Goal: Task Accomplishment & Management: Manage account settings

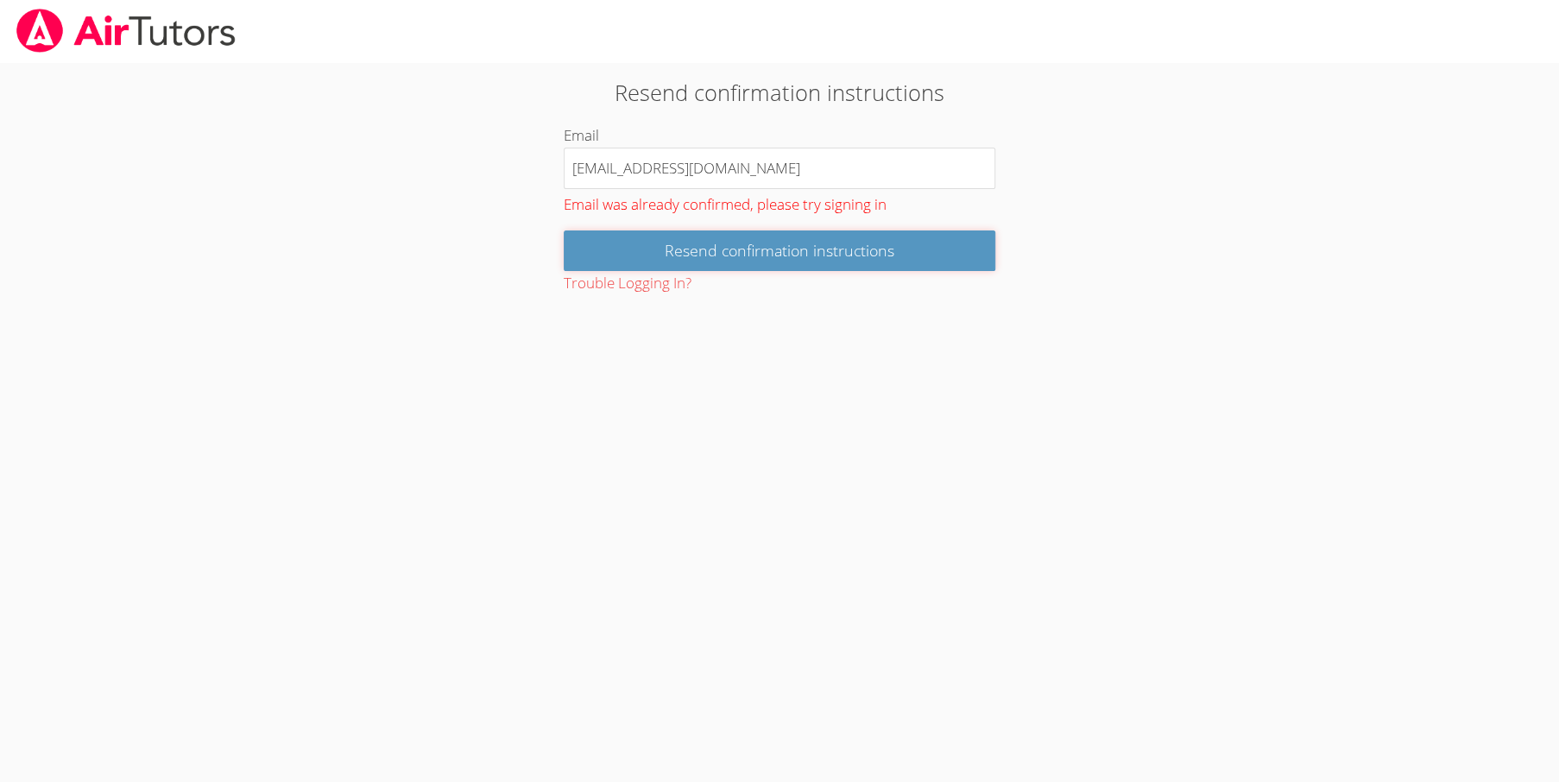
click at [800, 242] on input "Resend confirmation instructions" at bounding box center [780, 251] width 432 height 41
click at [643, 281] on button "Trouble Logging In?" at bounding box center [628, 283] width 128 height 25
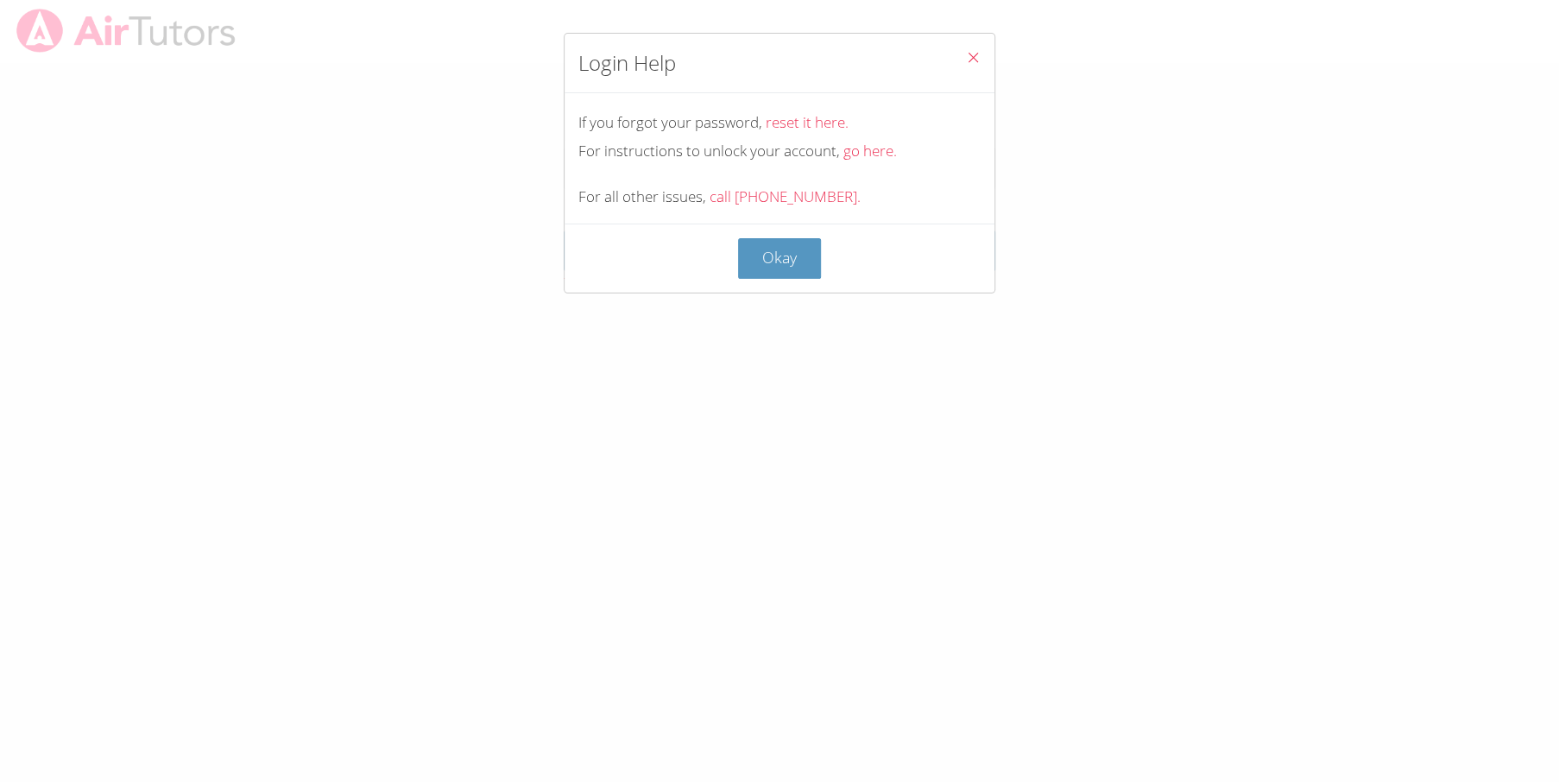
click at [966, 53] on icon "Close" at bounding box center [973, 57] width 15 height 15
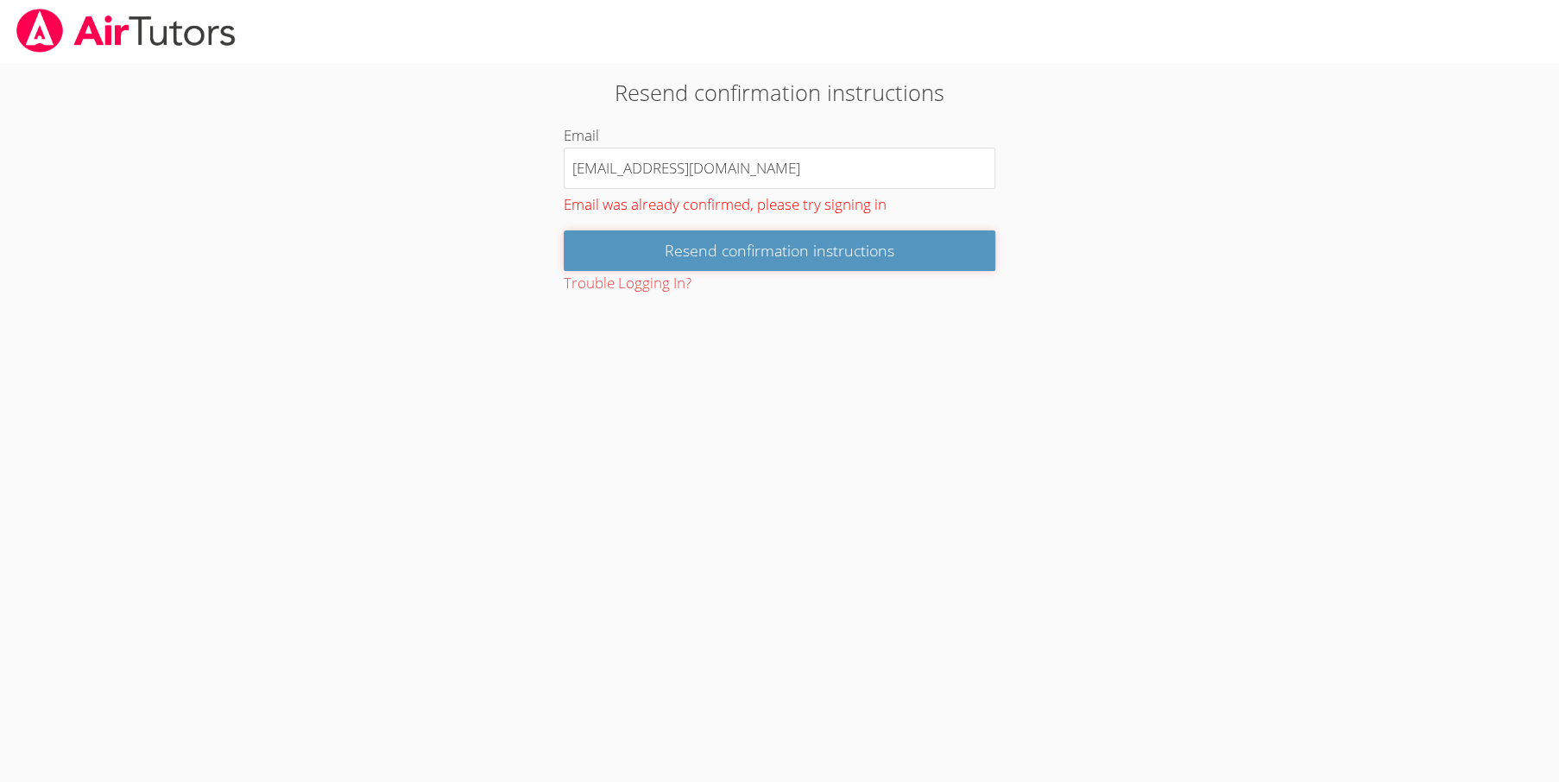
click at [812, 250] on input "Resend confirmation instructions" at bounding box center [780, 251] width 432 height 41
click at [838, 250] on input "Resend confirmation instructions" at bounding box center [780, 251] width 432 height 41
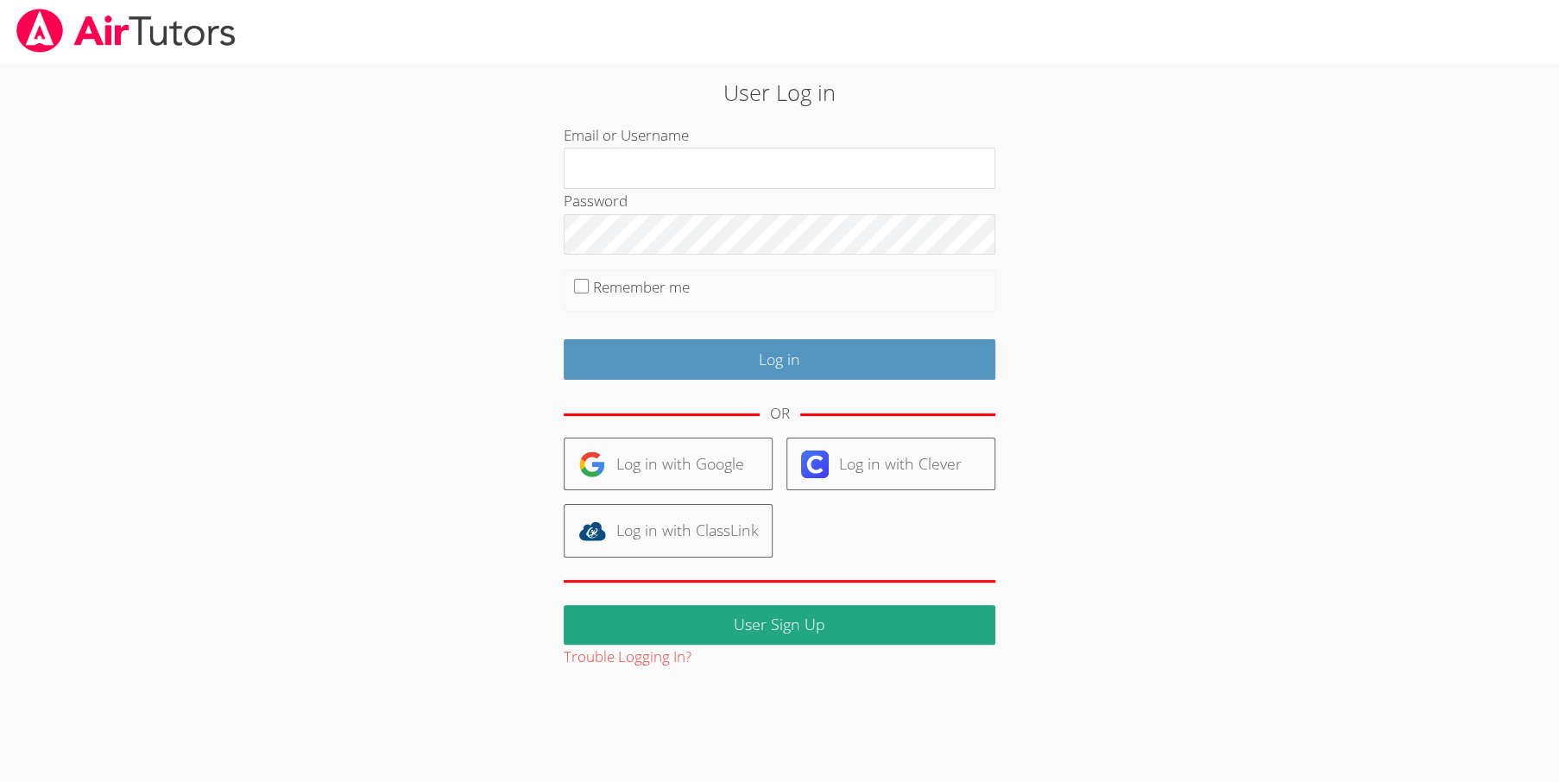
click at [640, 179] on input "Email or Username" at bounding box center [780, 168] width 432 height 41
type input "[EMAIL_ADDRESS][DOMAIN_NAME]"
click at [695, 358] on input "Log in" at bounding box center [780, 359] width 432 height 41
